Goal: Information Seeking & Learning: Learn about a topic

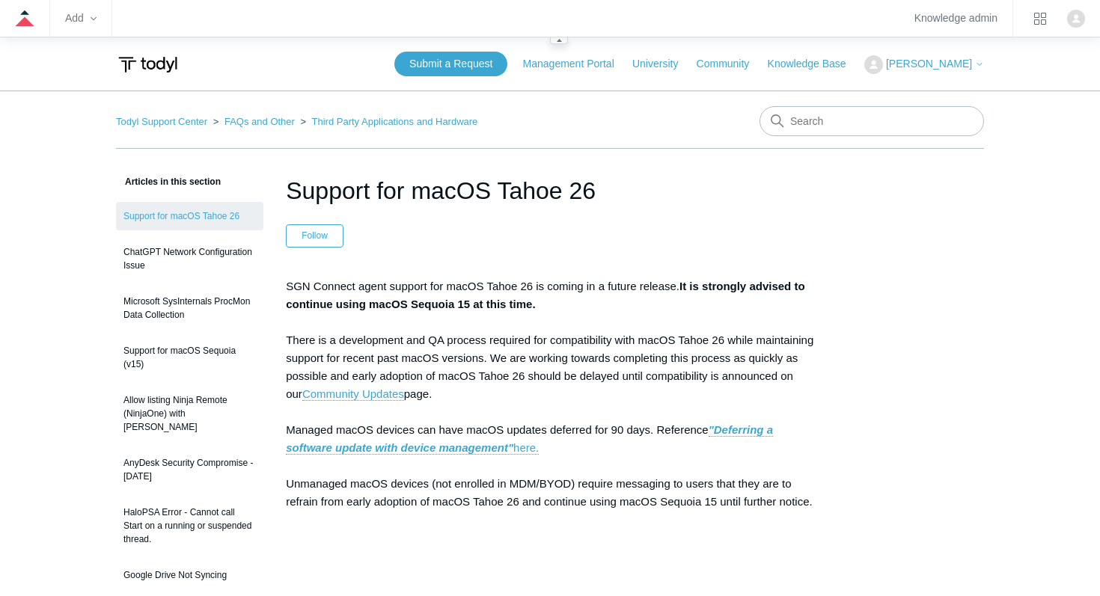
click at [73, 16] on zd-hc-trigger "Add" at bounding box center [80, 18] width 31 height 8
click at [25, 16] on icon at bounding box center [24, 18] width 19 height 19
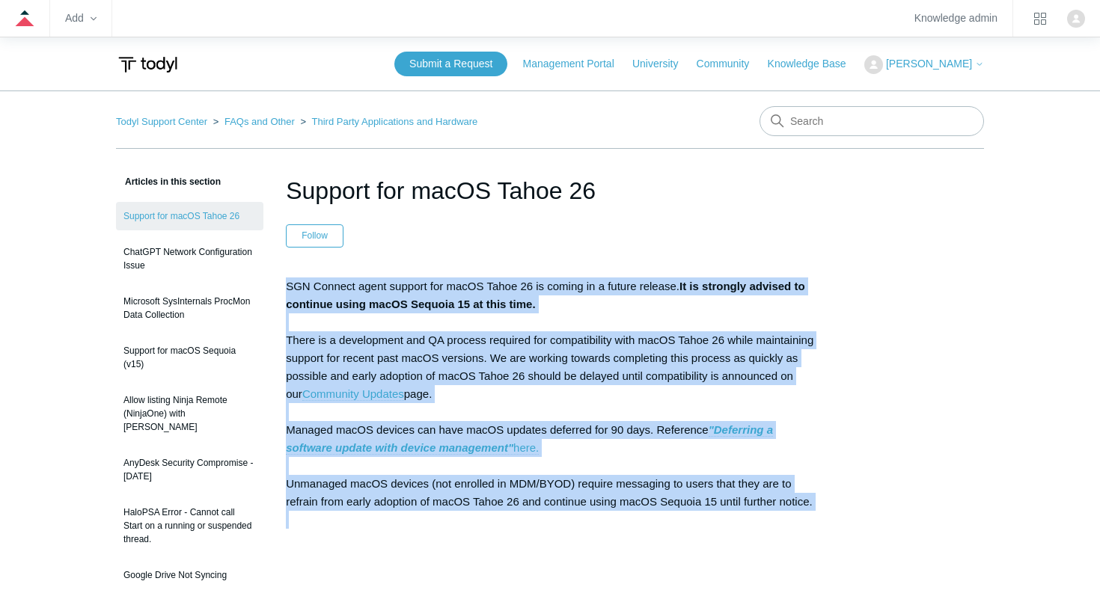
drag, startPoint x: 284, startPoint y: 284, endPoint x: 727, endPoint y: 562, distance: 523.2
copy p "SGN Connect agent support for macOS Tahoe 26 is coming in a future release. It …"
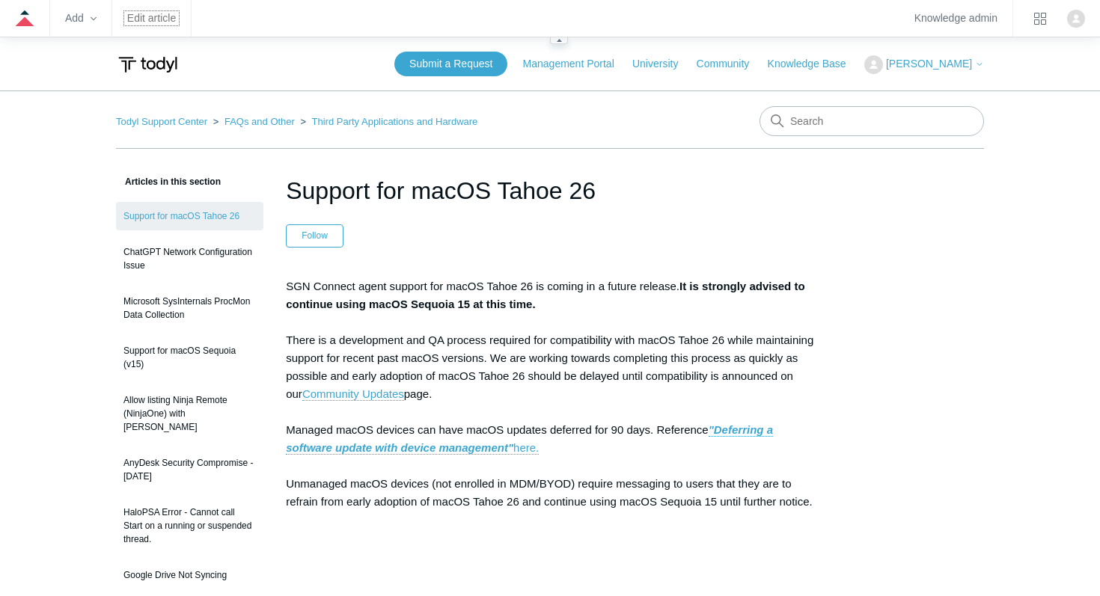
click at [138, 20] on link "Edit article" at bounding box center [151, 18] width 49 height 8
